Goal: Transaction & Acquisition: Purchase product/service

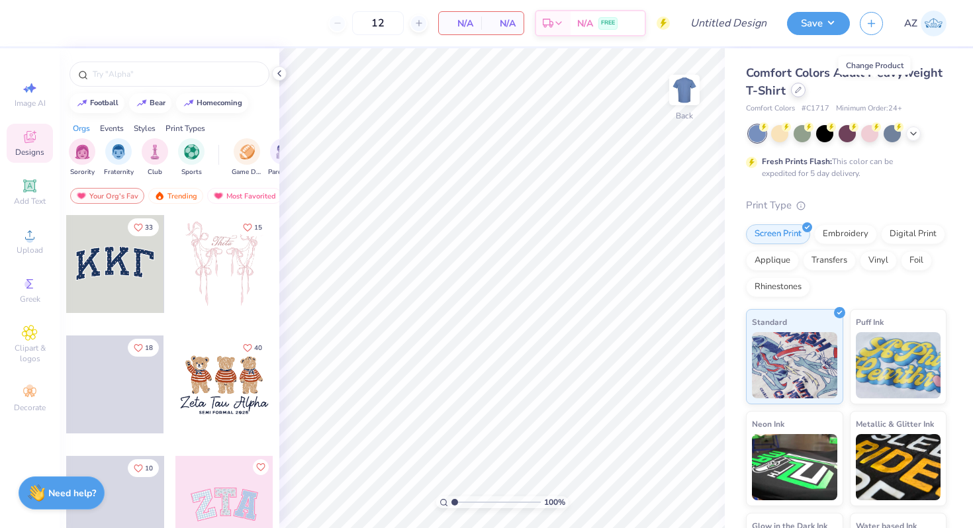
click at [801, 89] on icon at bounding box center [797, 89] width 5 height 5
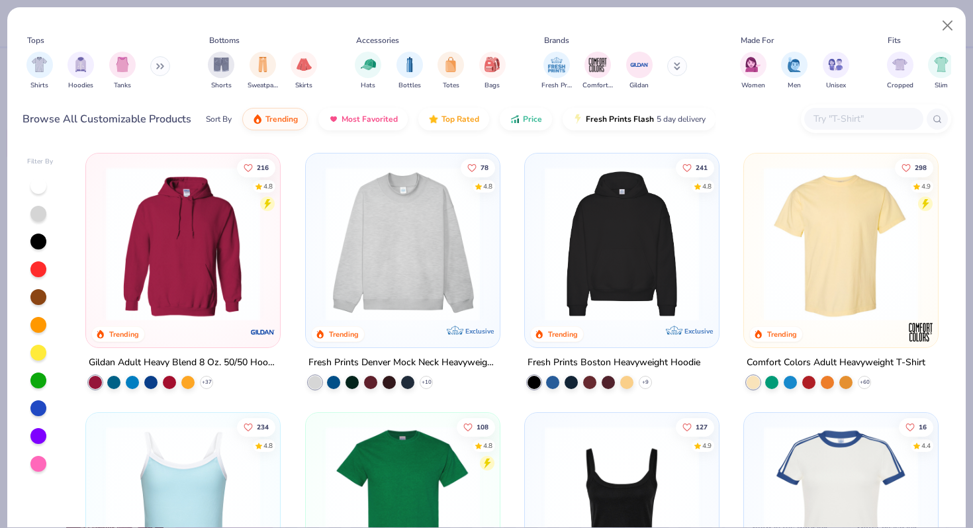
click at [846, 253] on img at bounding box center [840, 244] width 167 height 154
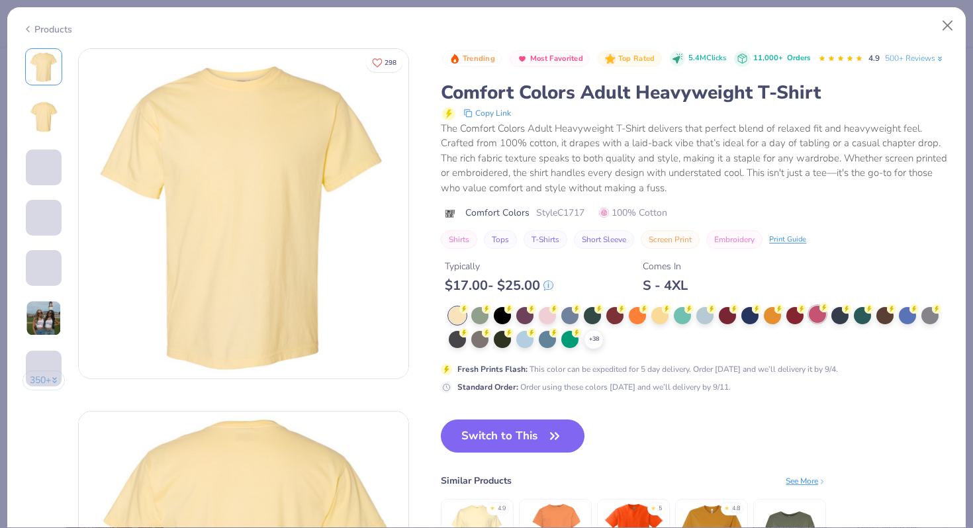
click at [821, 323] on div at bounding box center [817, 314] width 17 height 17
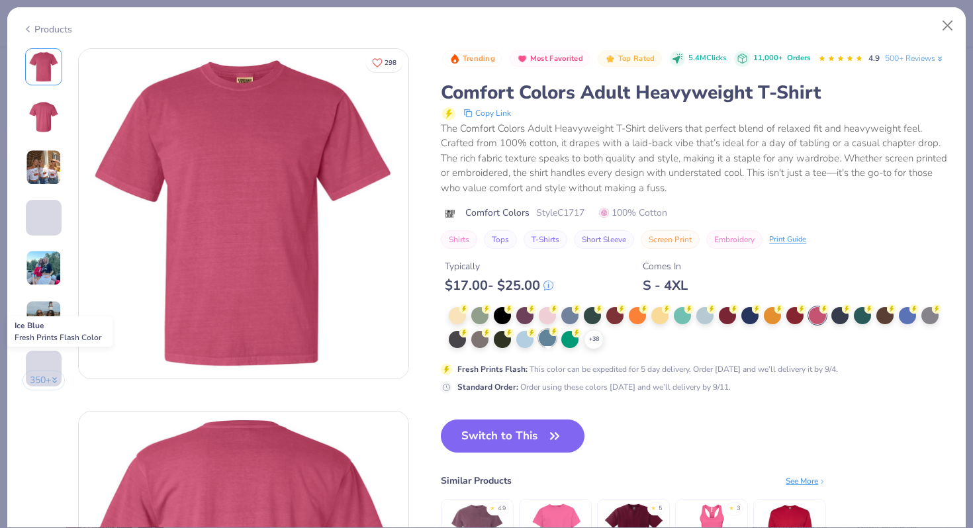
click at [545, 347] on div at bounding box center [547, 338] width 17 height 17
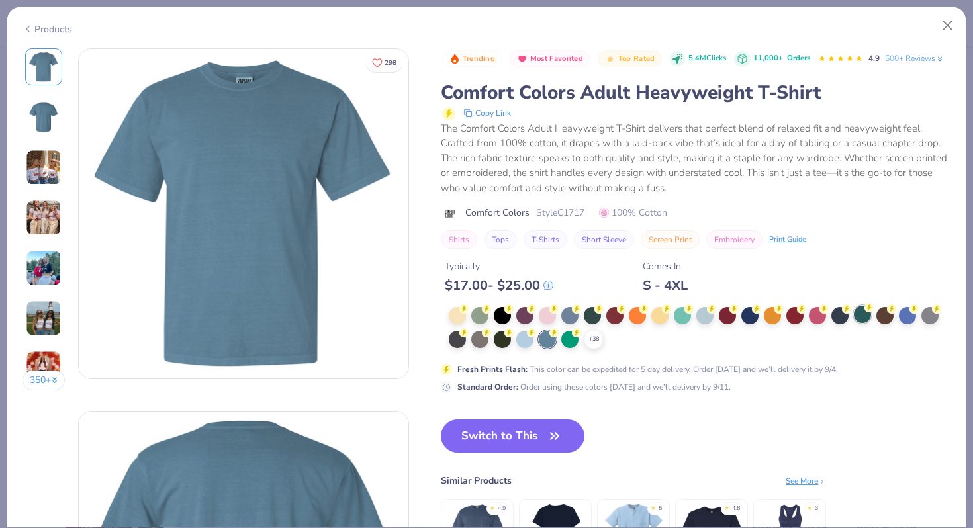
click at [863, 323] on div at bounding box center [862, 314] width 17 height 17
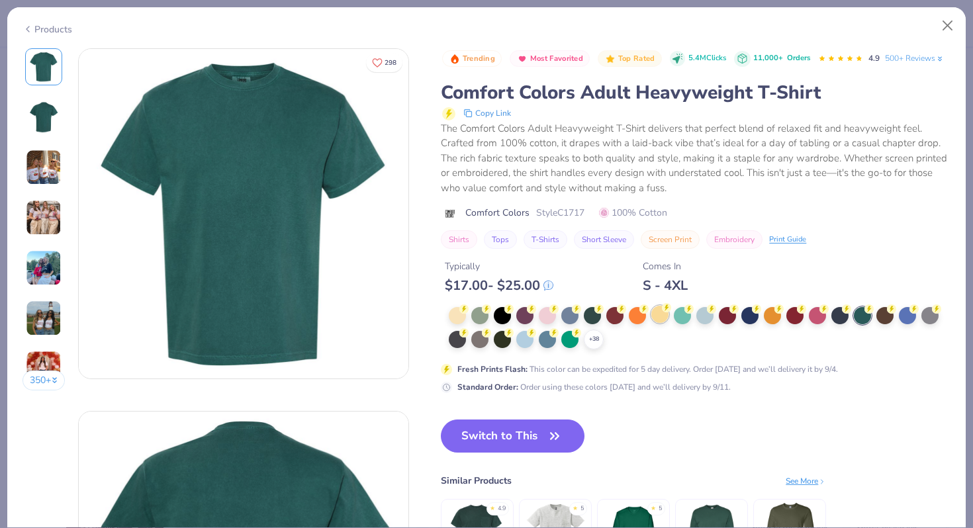
click at [662, 323] on div at bounding box center [659, 314] width 17 height 17
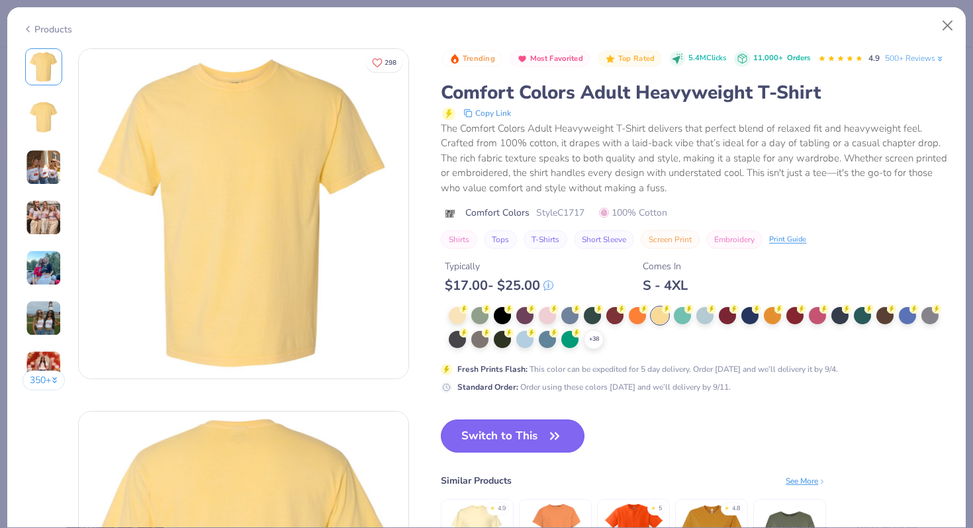
click at [501, 453] on button "Switch to This" at bounding box center [513, 436] width 144 height 33
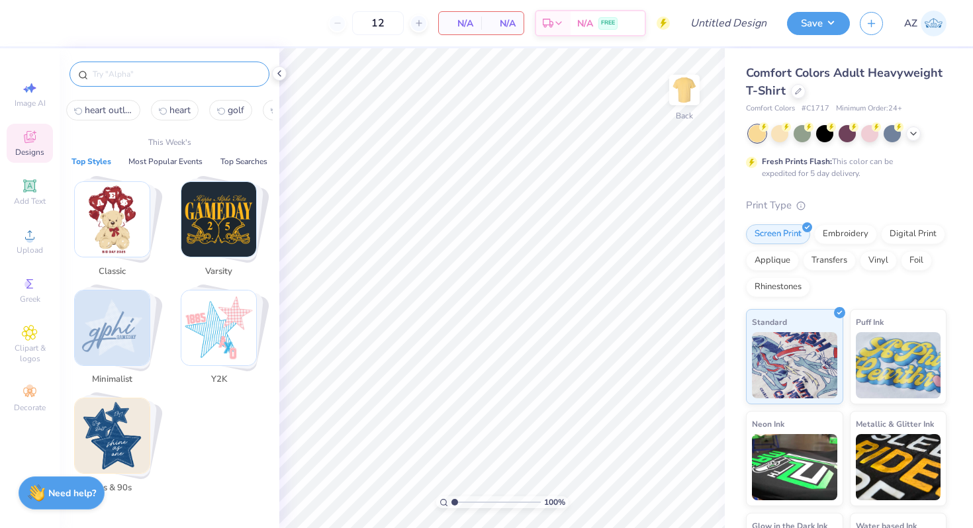
click at [128, 69] on input "text" at bounding box center [175, 73] width 169 height 13
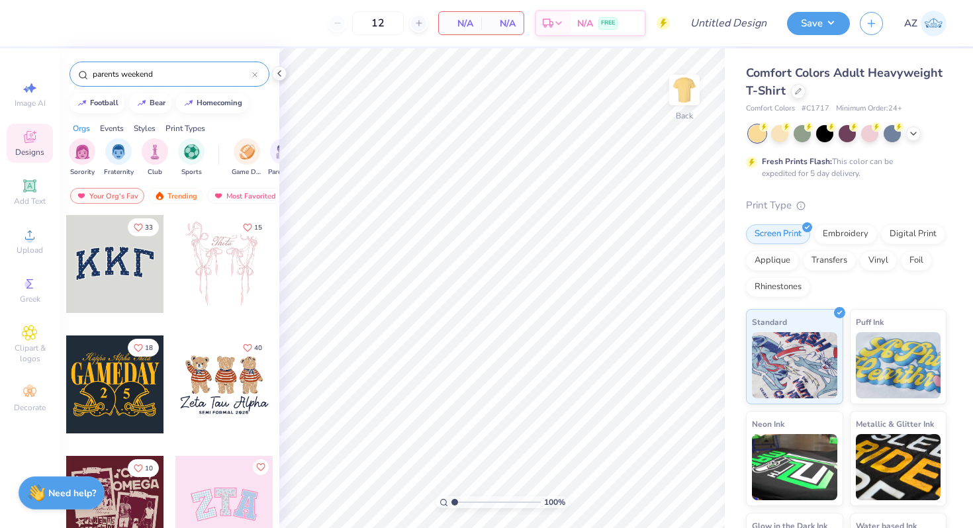
type input "parents weekend"
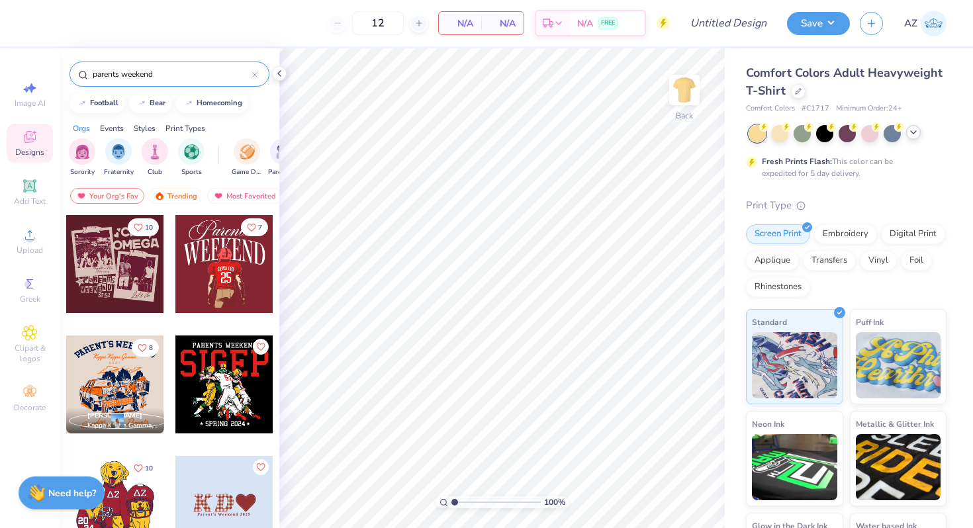
click at [916, 134] on icon at bounding box center [913, 132] width 11 height 11
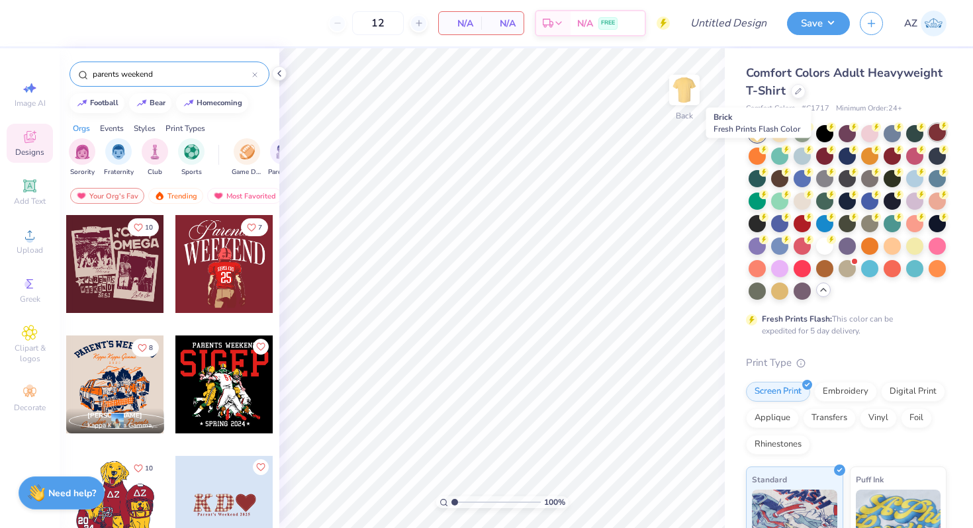
click at [928, 141] on div at bounding box center [936, 132] width 17 height 17
click at [833, 154] on div at bounding box center [824, 154] width 17 height 17
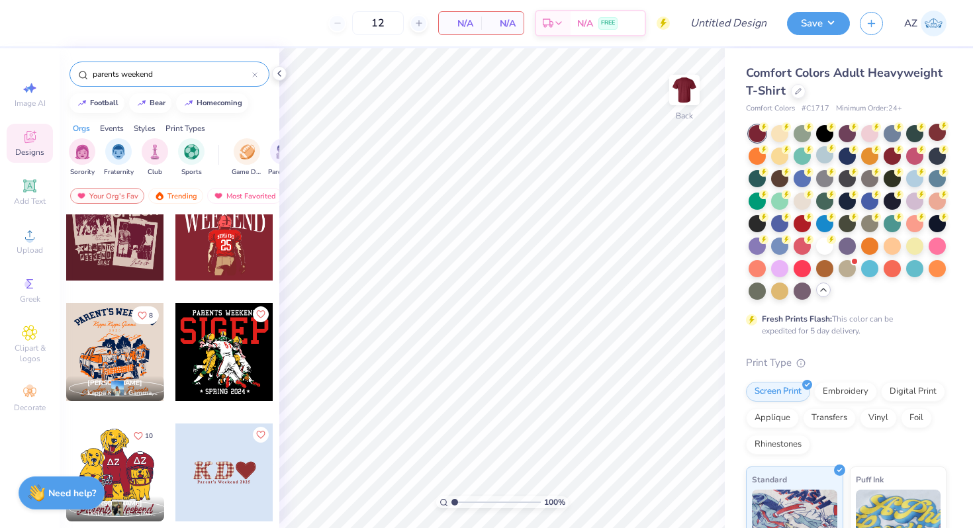
scroll to position [28, 0]
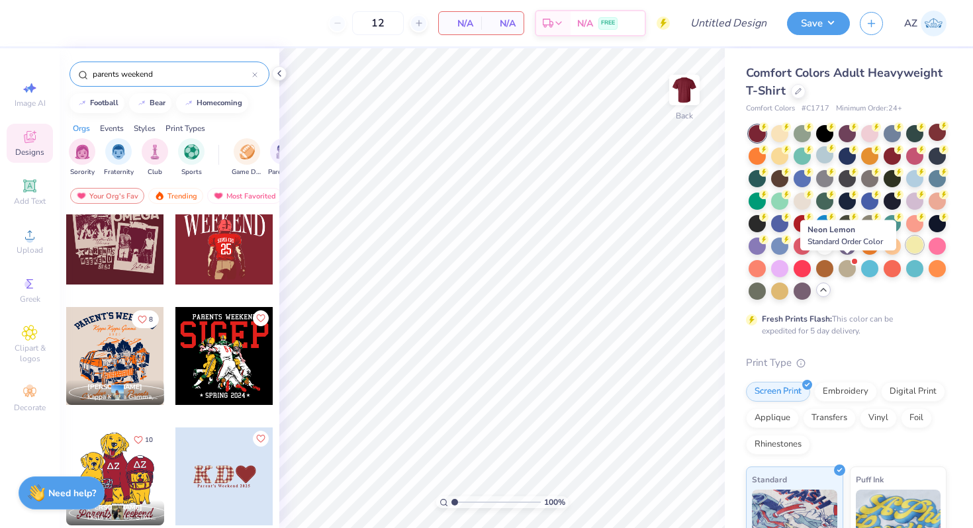
click at [906, 253] on div at bounding box center [914, 244] width 17 height 17
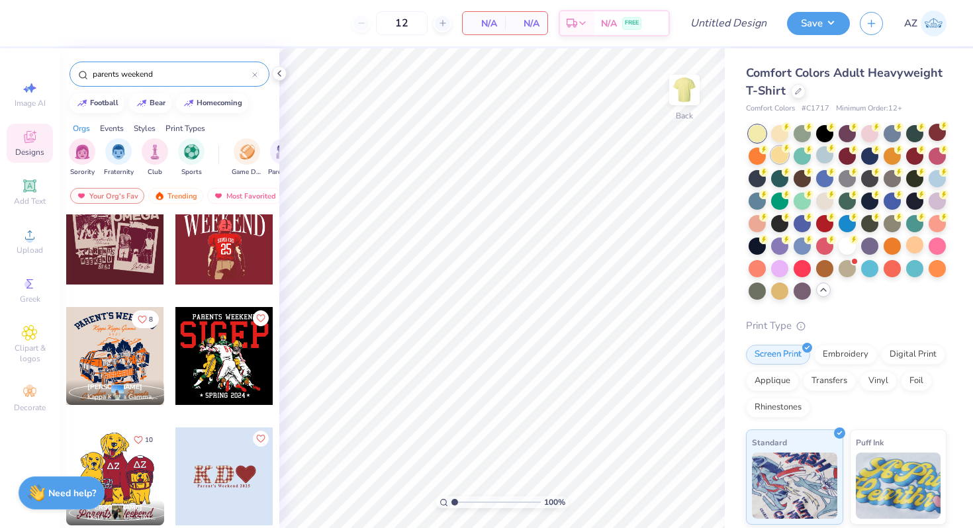
click at [788, 156] on div at bounding box center [779, 154] width 17 height 17
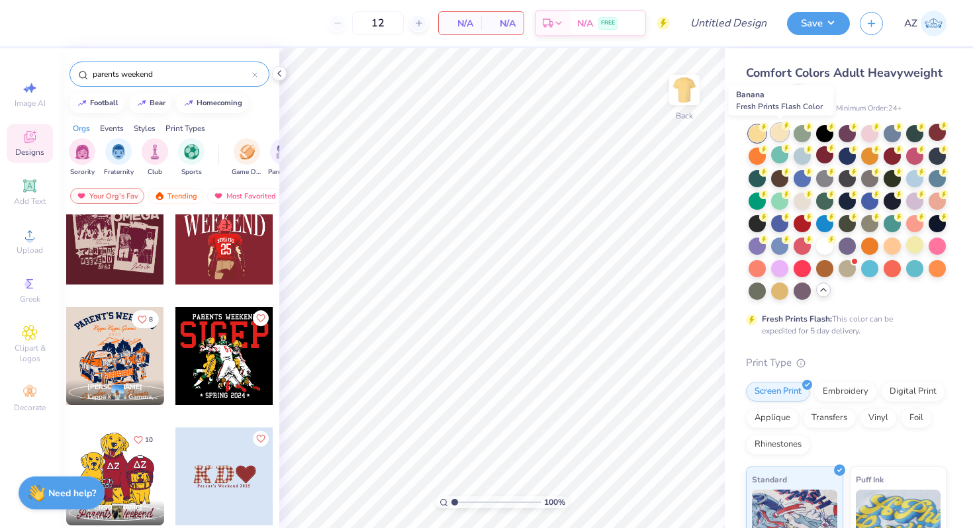
click at [778, 132] on div at bounding box center [779, 132] width 17 height 17
click at [214, 480] on div at bounding box center [224, 476] width 98 height 98
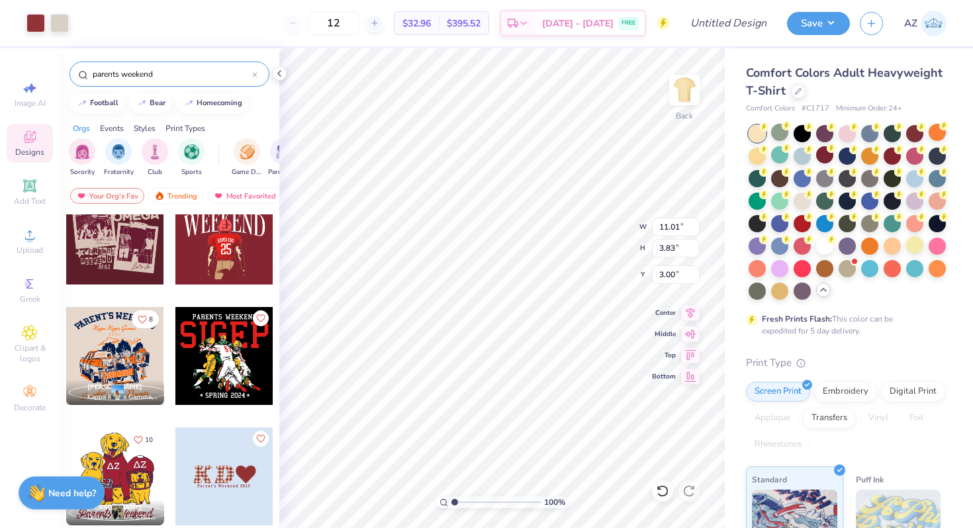
type input "4.41"
type input "1.53"
type input "3.00"
type input "5.99"
type input "1.36"
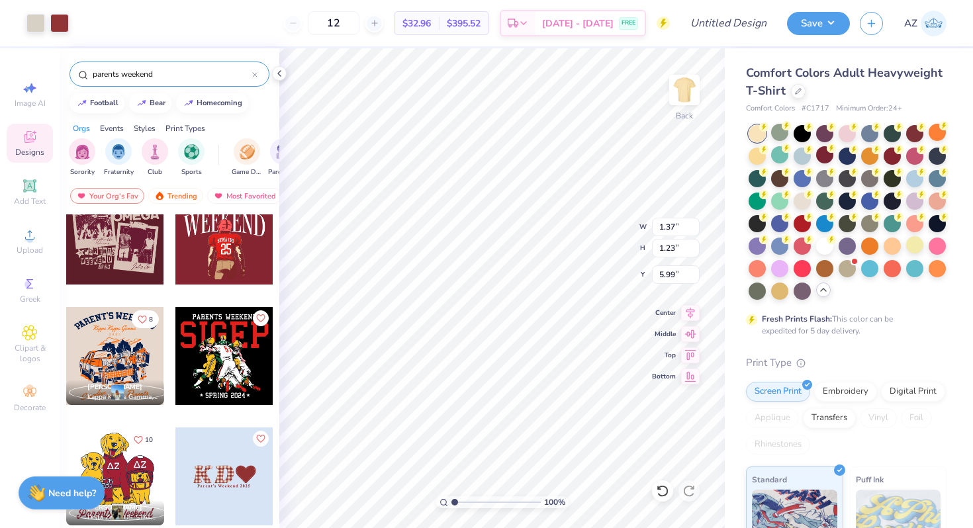
type input "3.00"
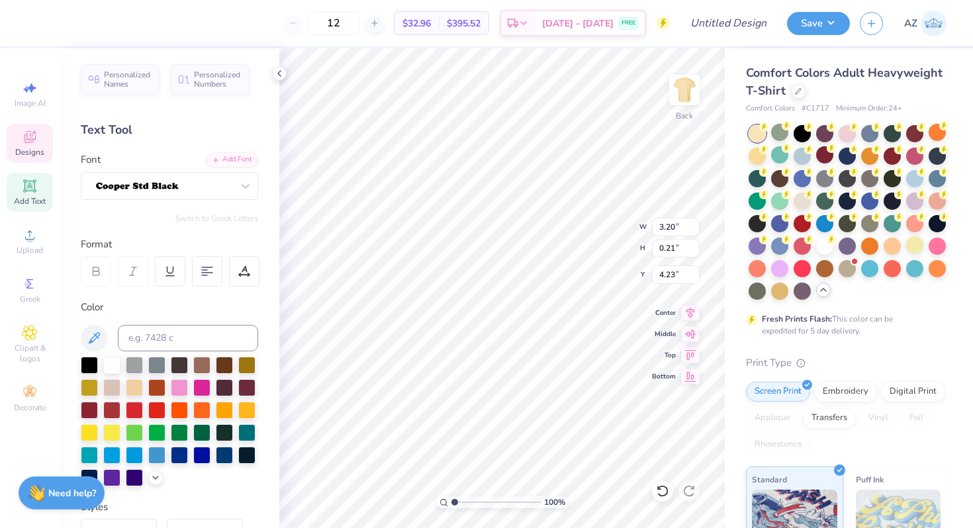
type input "3.55"
type input "0.23"
type input "4.24"
type input "4.23"
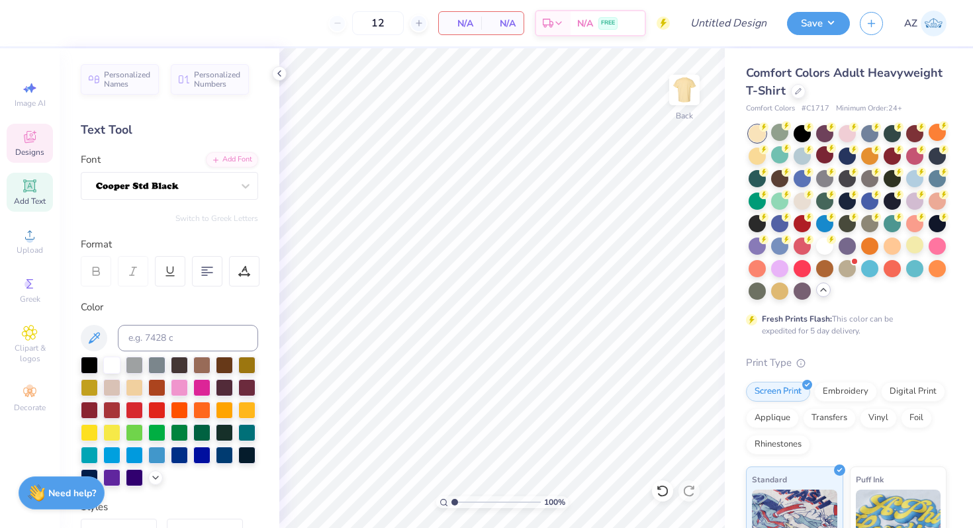
click at [39, 141] on div "Designs" at bounding box center [30, 143] width 46 height 39
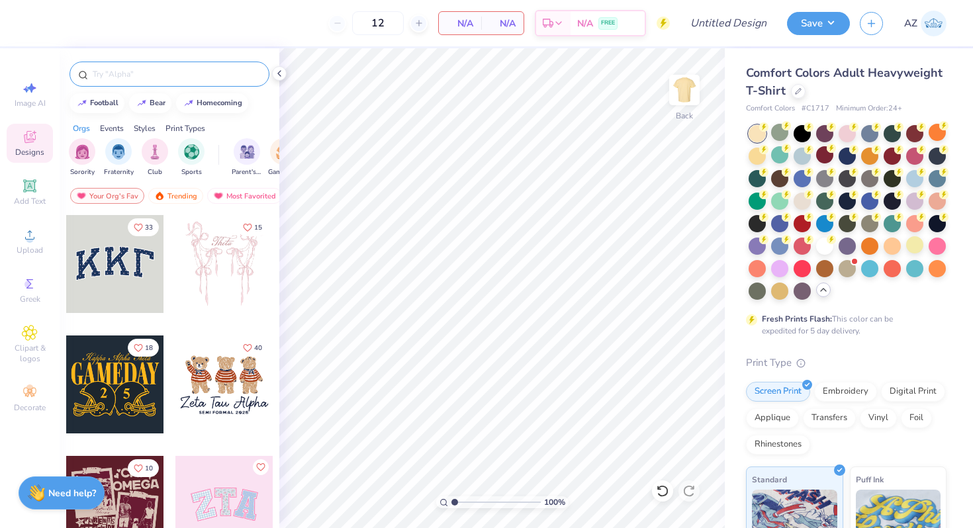
click at [136, 81] on div at bounding box center [169, 74] width 200 height 25
click at [121, 68] on input "text" at bounding box center [175, 73] width 169 height 13
type input "parents weekend"
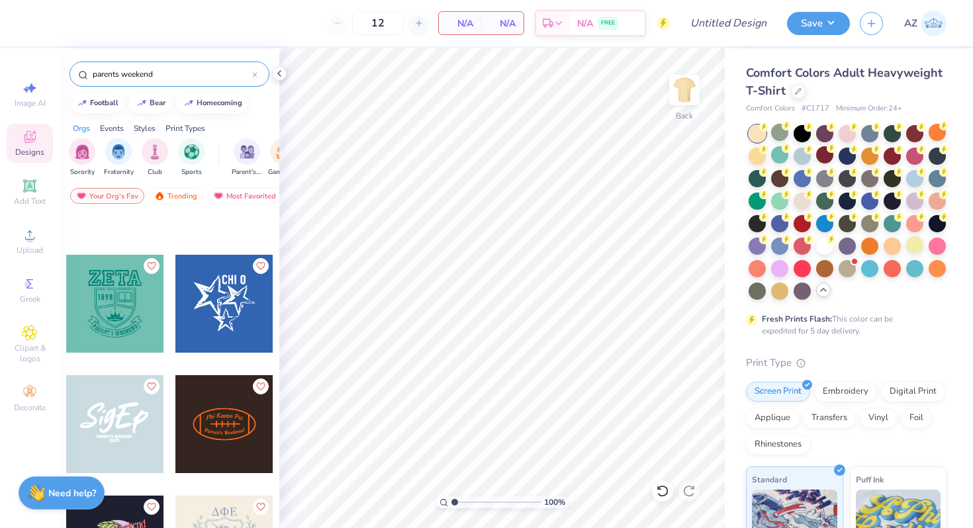
scroll to position [3090, 0]
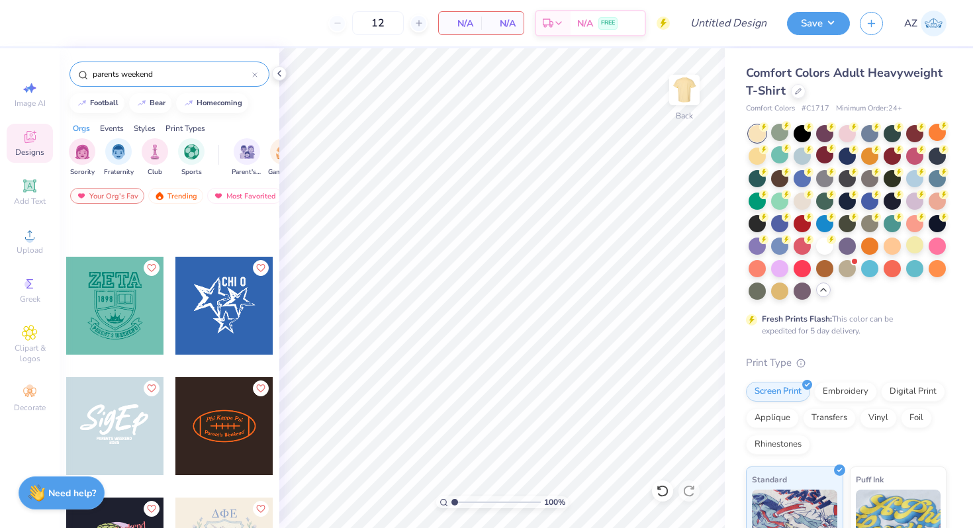
click at [215, 320] on div at bounding box center [224, 306] width 98 height 98
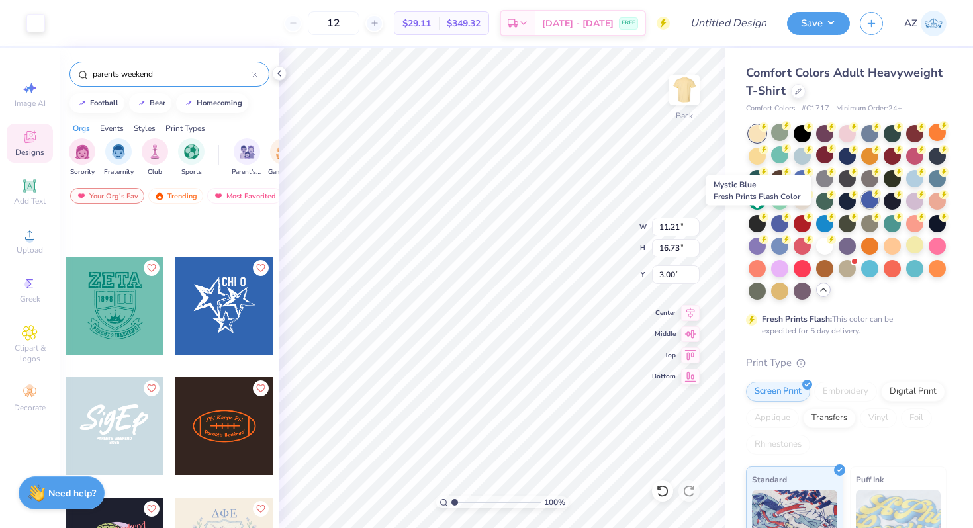
click at [861, 208] on div at bounding box center [869, 199] width 17 height 17
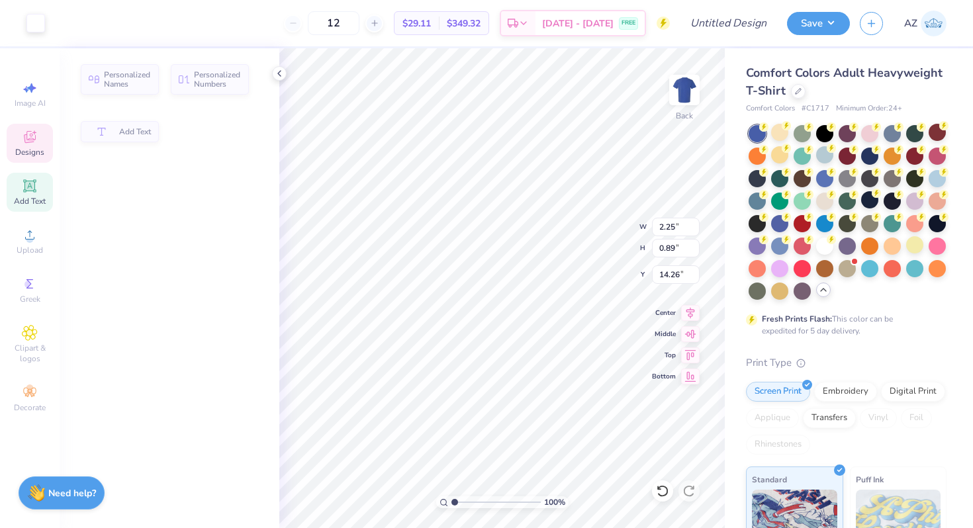
type input "2.25"
type input "0.89"
type input "14.26"
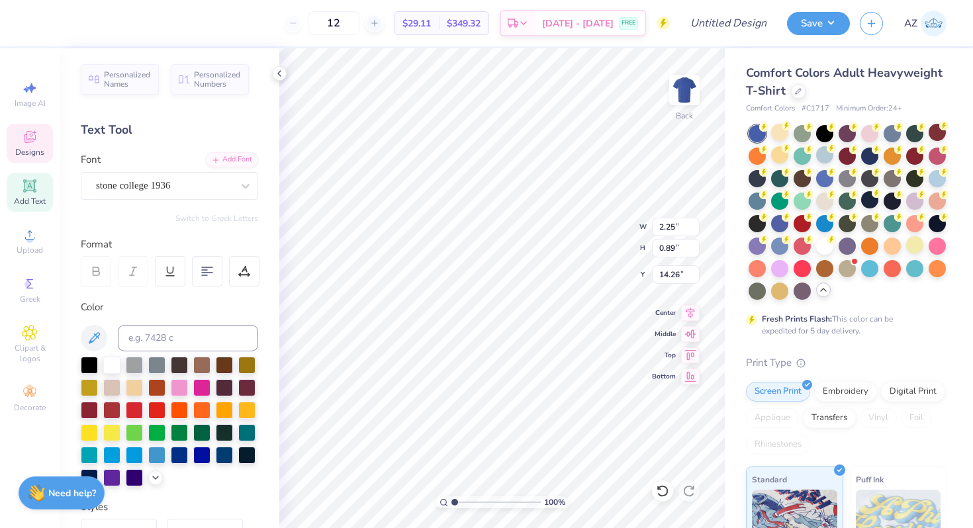
scroll to position [11, 3]
type textarea "Tri Delta"
